Goal: Transaction & Acquisition: Purchase product/service

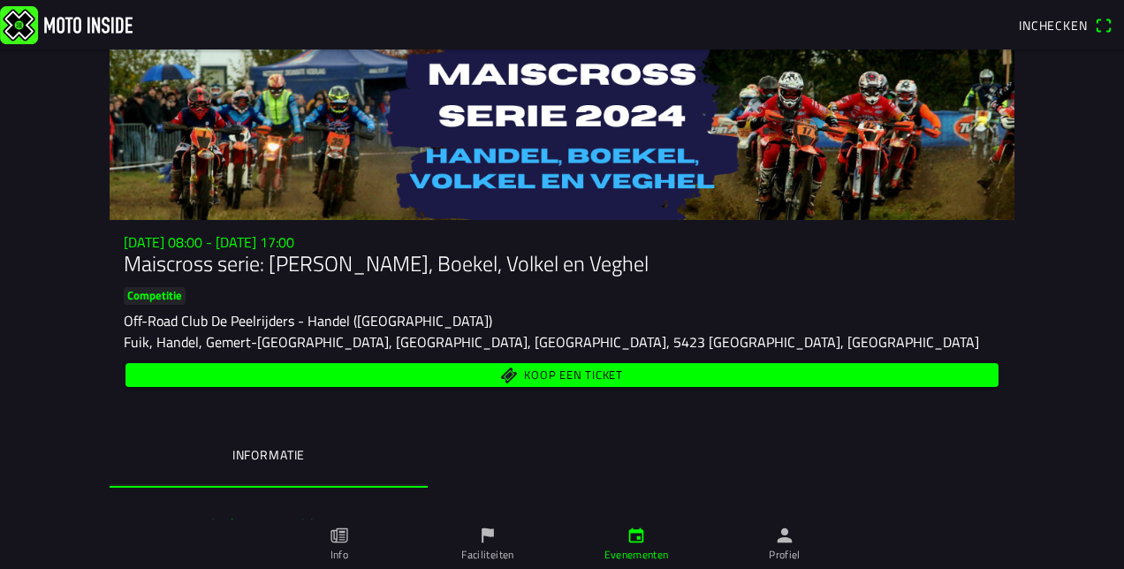
scroll to position [171, 0]
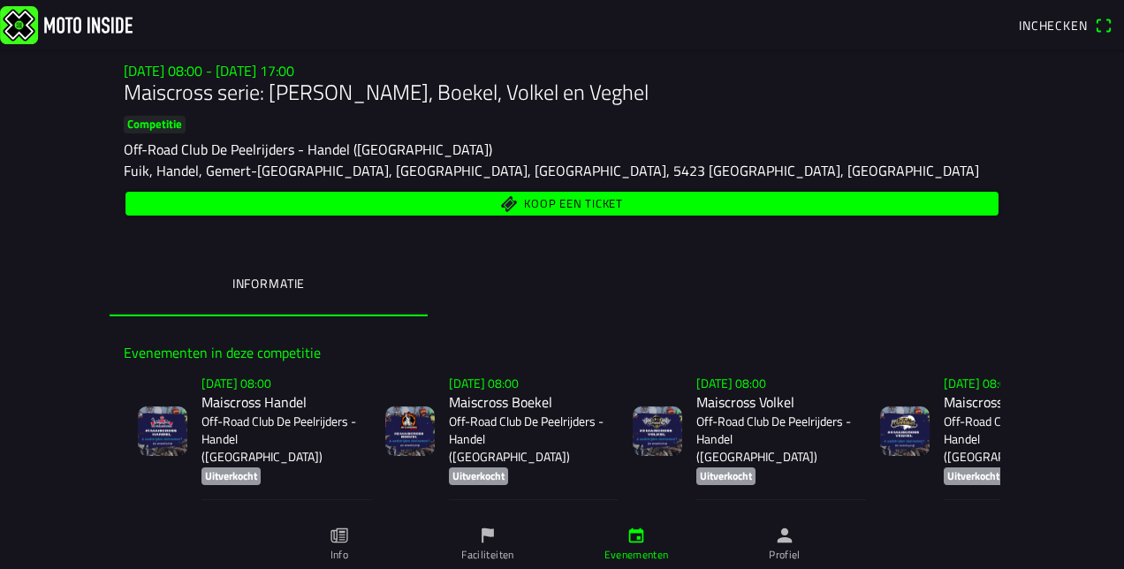
click at [506, 413] on p "Off-Road Club De Peelrijders - Handel ([GEOGRAPHIC_DATA])" at bounding box center [527, 439] width 156 height 53
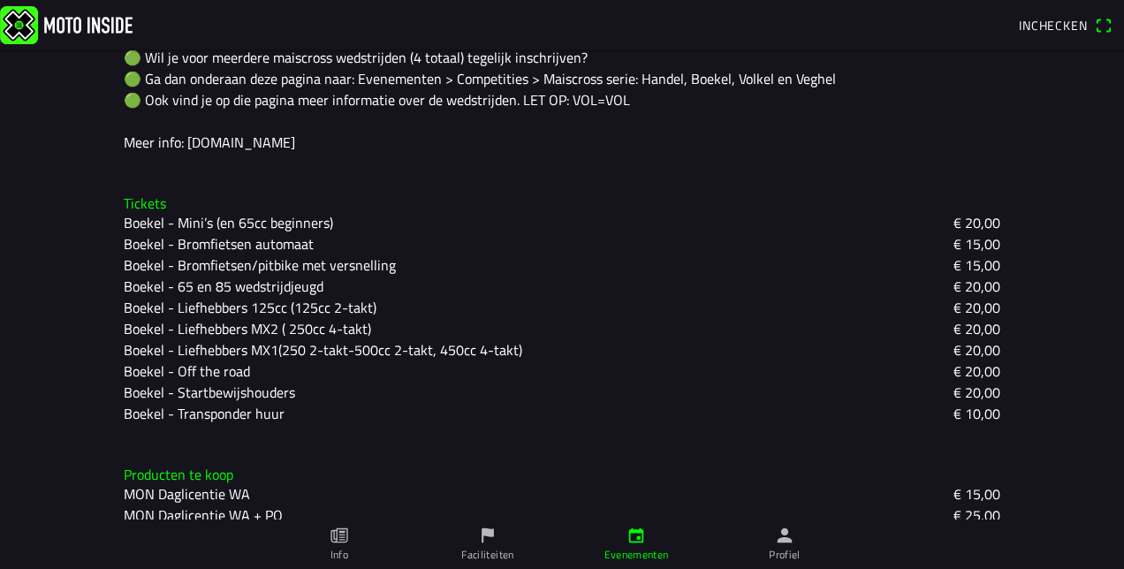
scroll to position [484, 0]
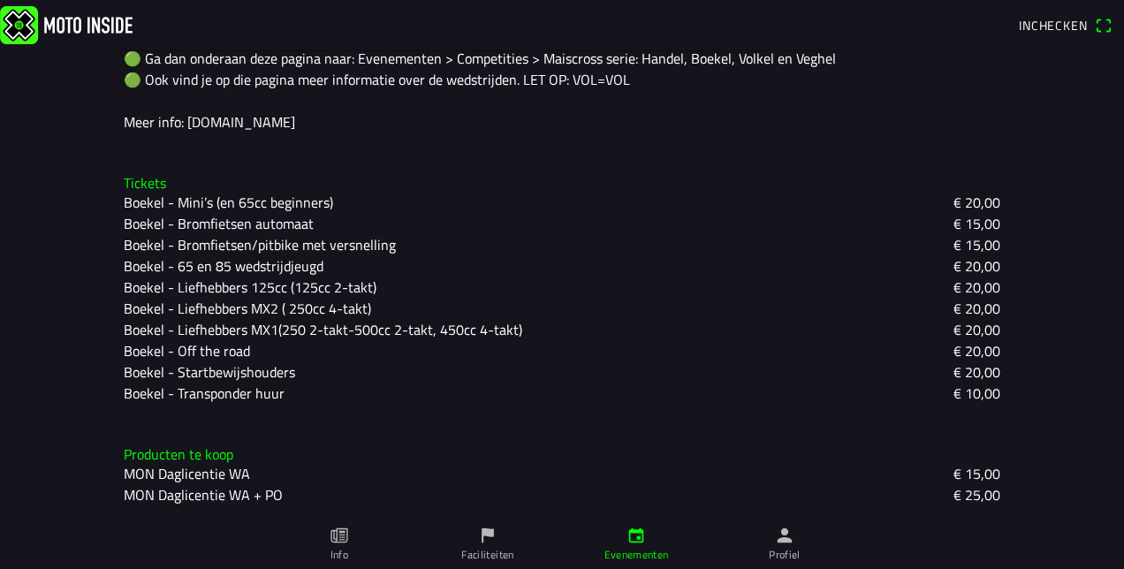
click at [0, 0] on slot "Boekel - Bromfietsen/pitbike met versnelling" at bounding box center [0, 0] width 0 height 0
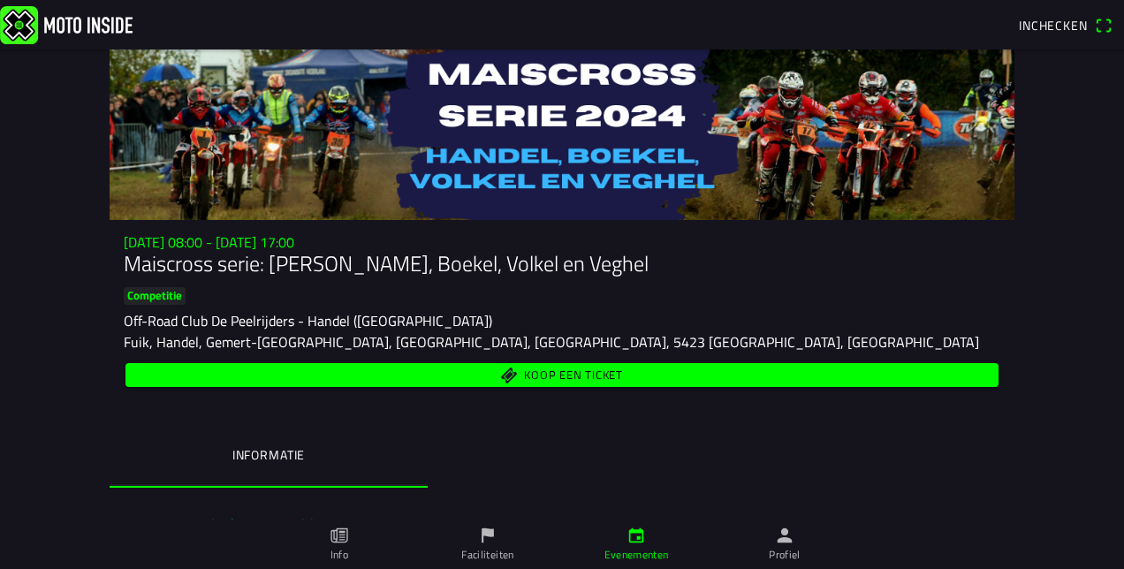
click at [469, 375] on span "Koop een ticket" at bounding box center [562, 375] width 853 height 24
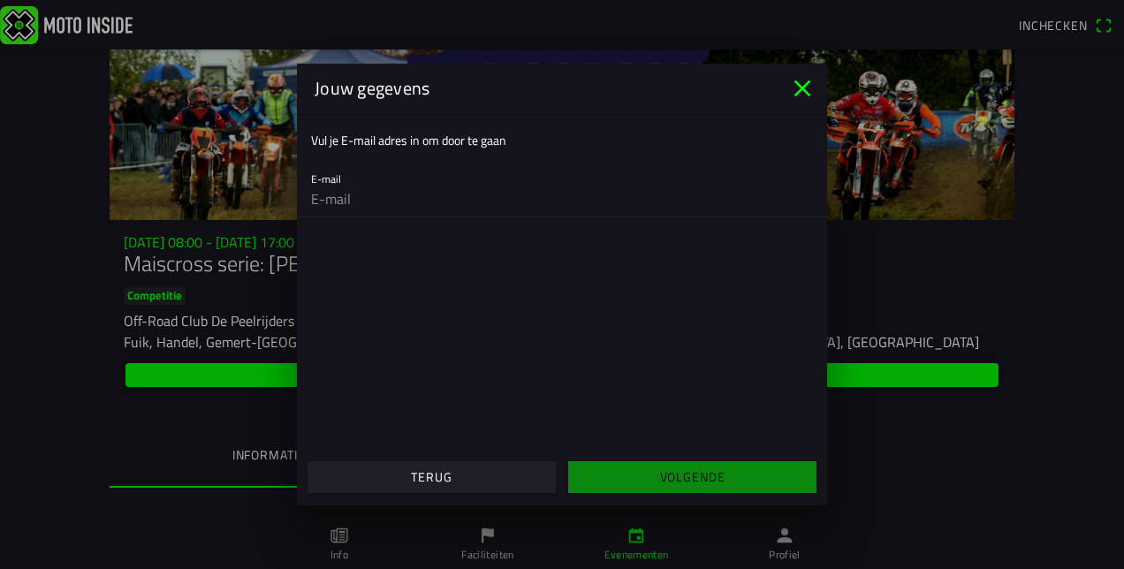
click at [803, 88] on icon "close" at bounding box center [802, 88] width 17 height 17
